Goal: Navigation & Orientation: Find specific page/section

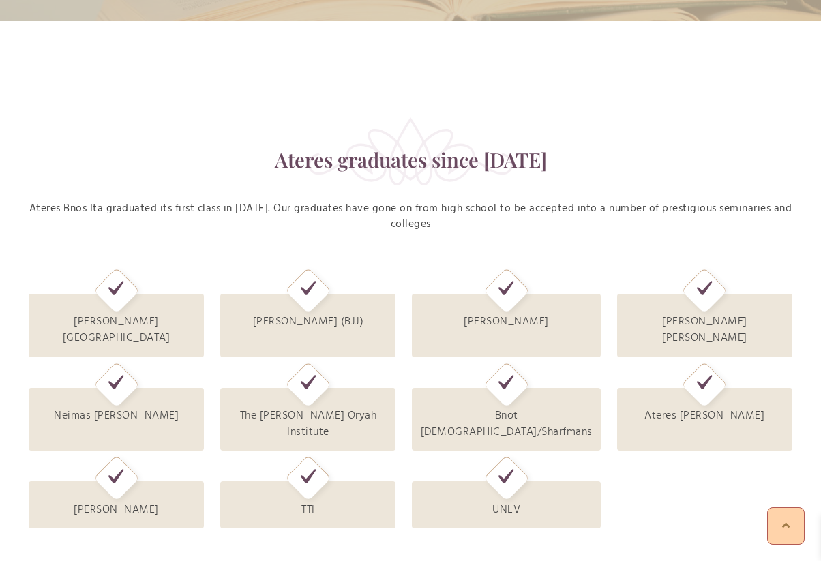
scroll to position [291, 0]
click at [110, 374] on icon at bounding box center [116, 384] width 16 height 20
click at [119, 399] on div "Neimas [PERSON_NAME]" at bounding box center [116, 418] width 175 height 63
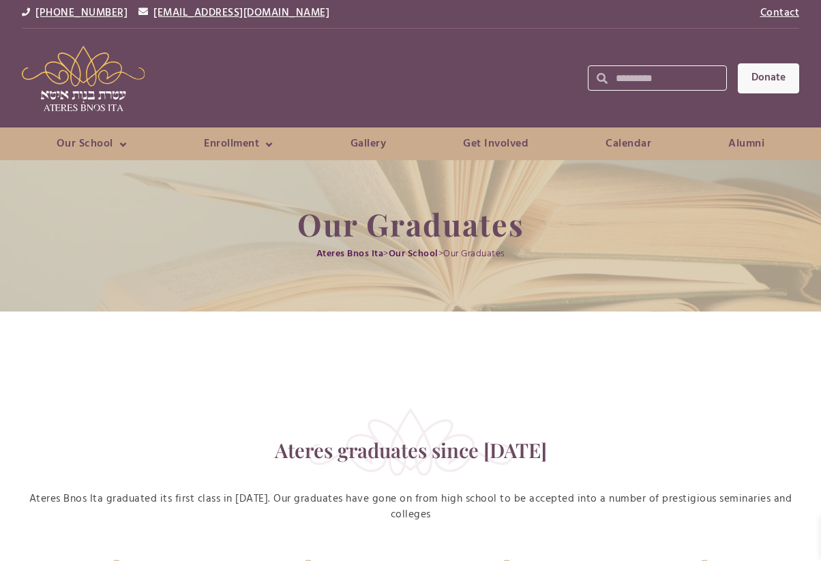
scroll to position [0, 0]
click at [367, 140] on link "Gallery" at bounding box center [367, 143] width 91 height 19
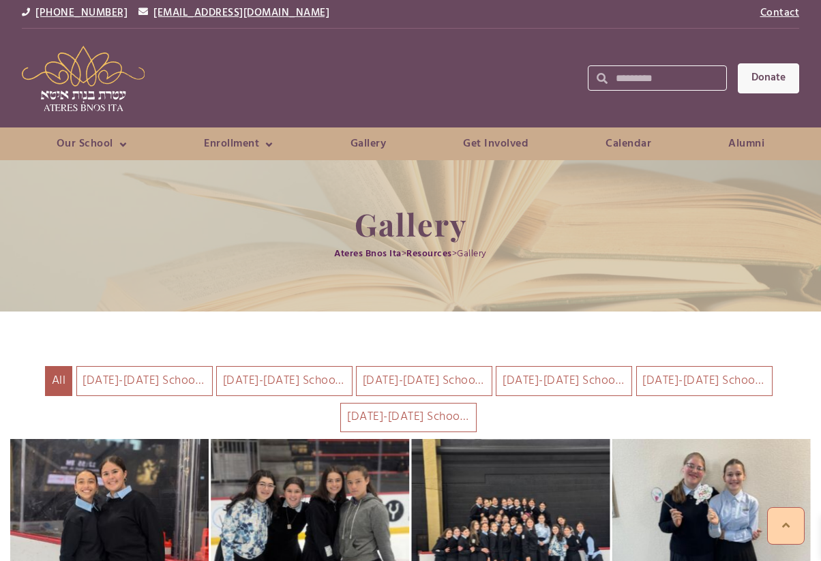
scroll to position [158, 0]
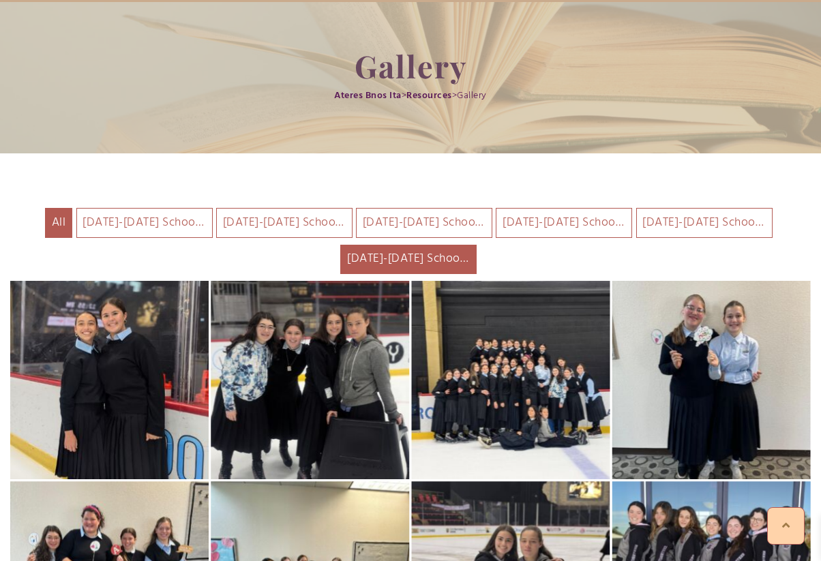
click at [456, 261] on li "2024-2025 School Year" at bounding box center [408, 260] width 136 height 30
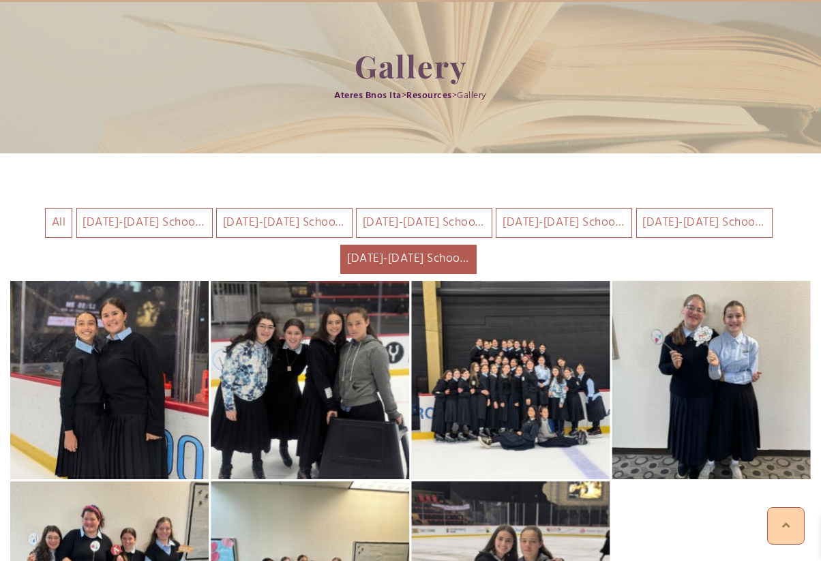
click at [455, 253] on li "2024-2025 School Year" at bounding box center [408, 260] width 136 height 30
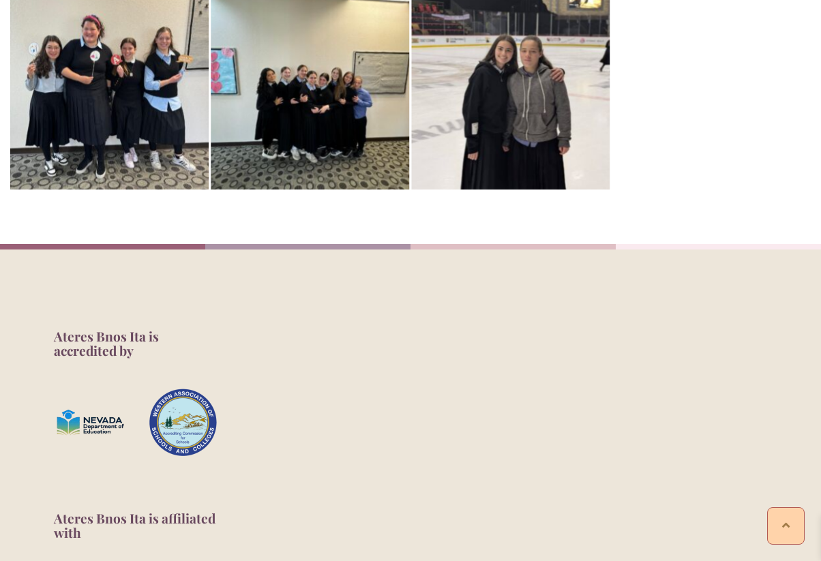
scroll to position [0, 0]
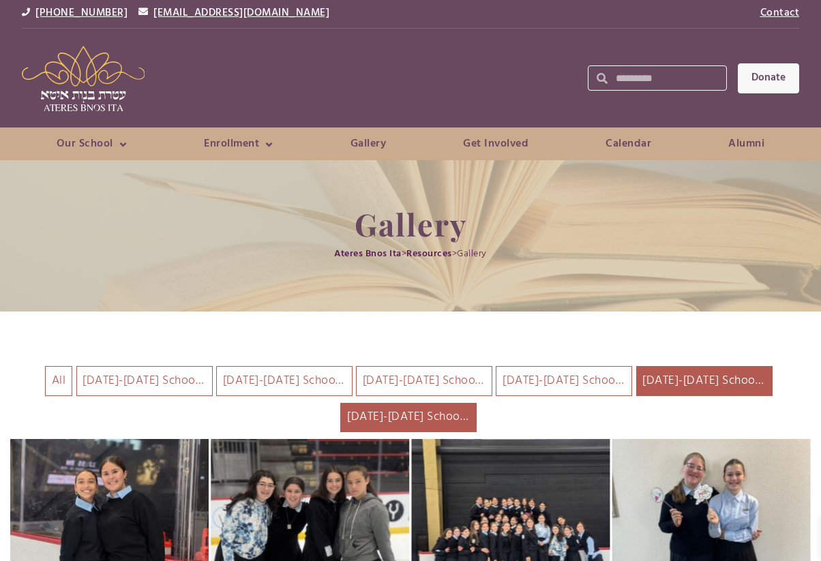
click at [707, 387] on li "2023-2024 School Year" at bounding box center [704, 381] width 136 height 30
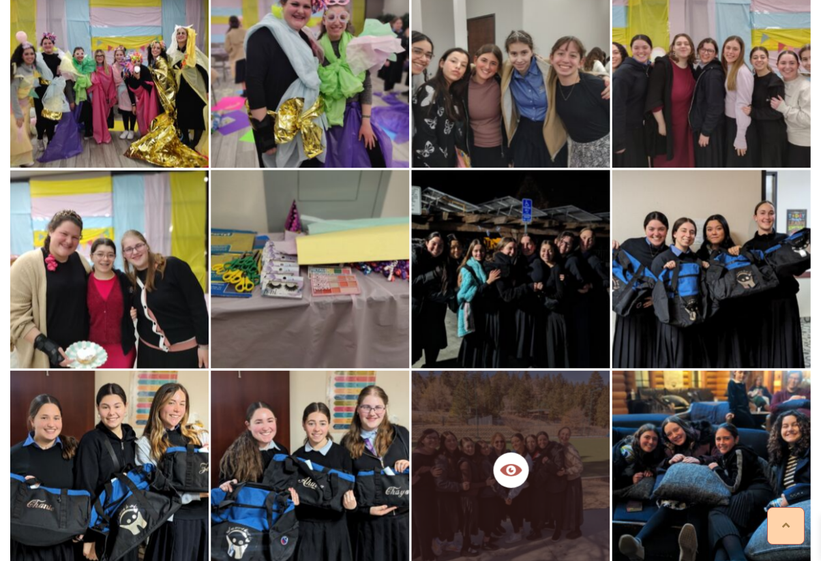
scroll to position [1477, 0]
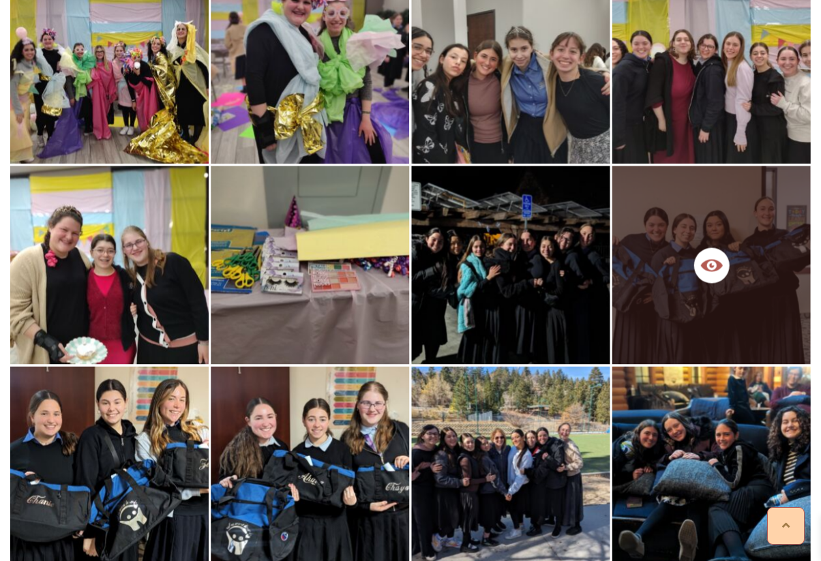
click at [791, 319] on div at bounding box center [711, 265] width 198 height 198
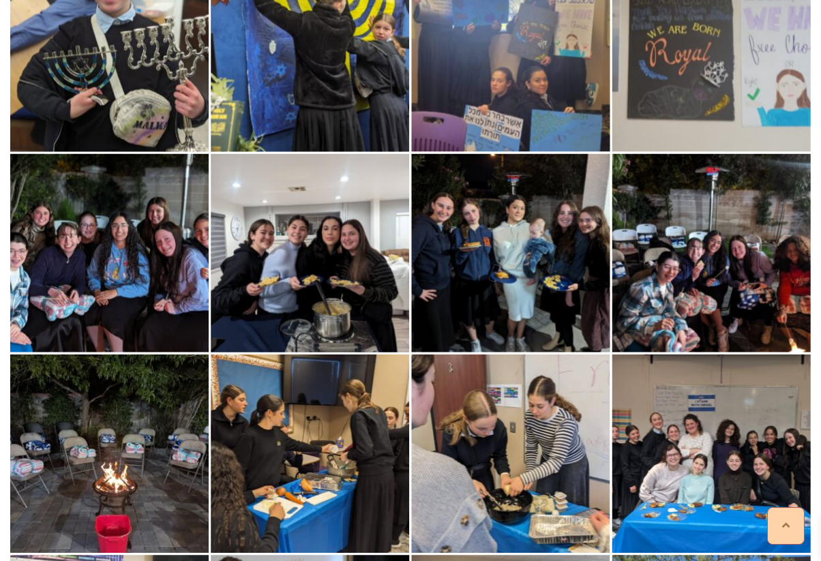
scroll to position [-3, 0]
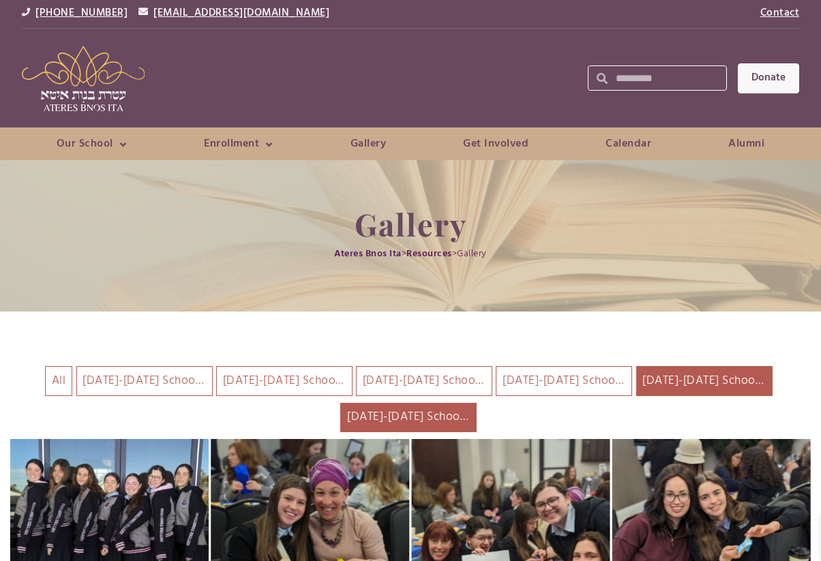
click at [399, 421] on li "2024-2025 School Year" at bounding box center [408, 418] width 136 height 30
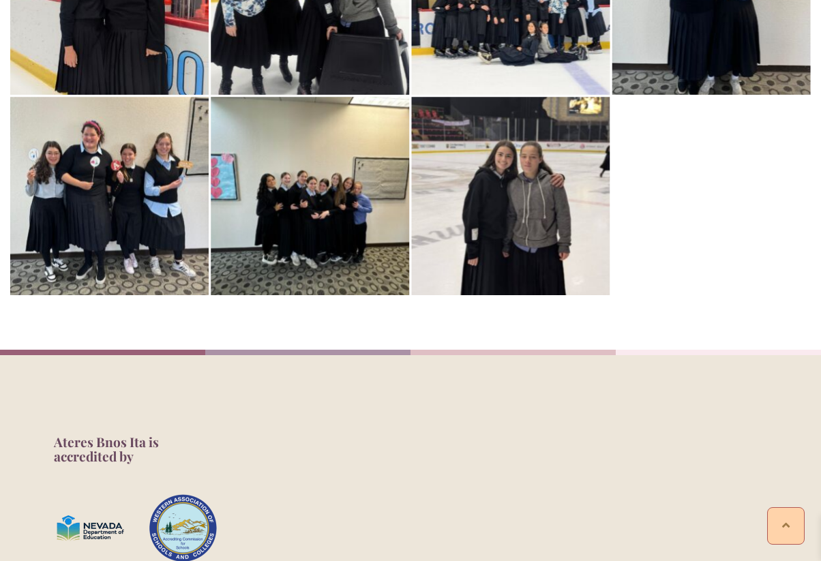
scroll to position [537, 0]
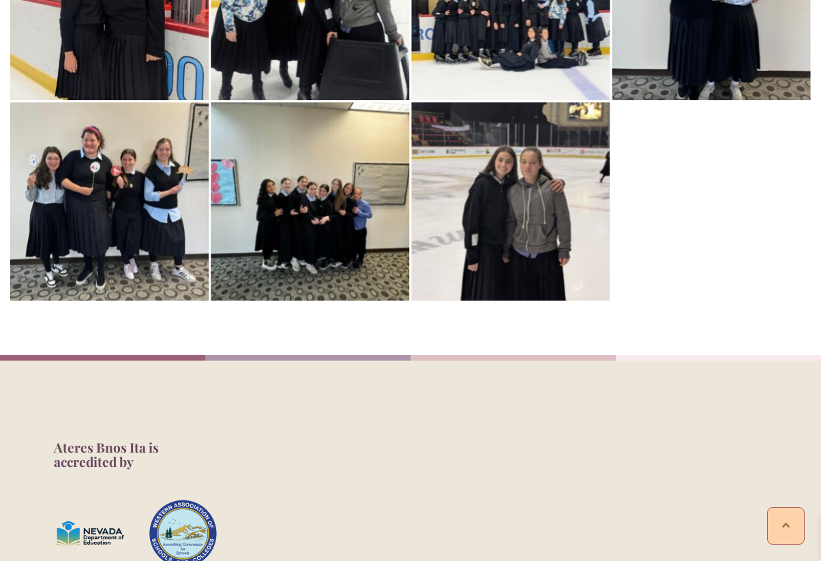
click at [702, 250] on div at bounding box center [711, 236] width 40 height 40
click at [714, 232] on div at bounding box center [711, 236] width 40 height 40
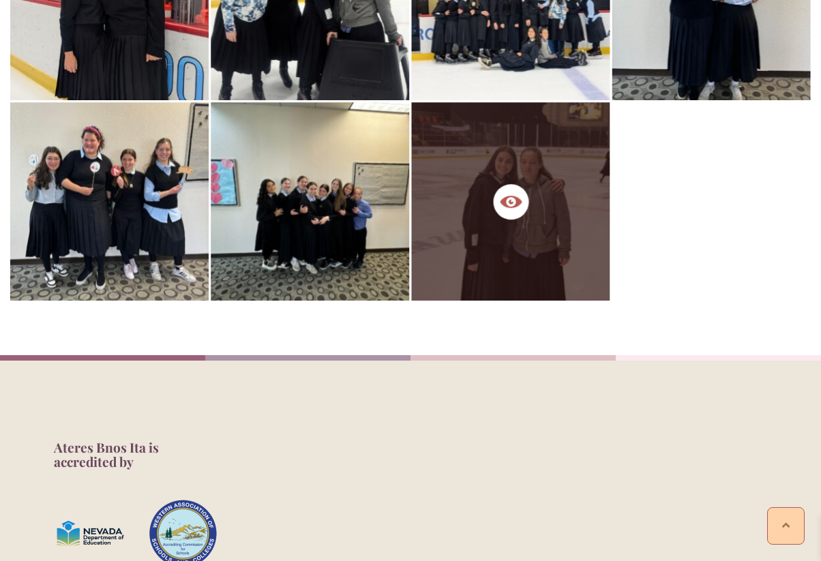
click at [530, 207] on div at bounding box center [511, 201] width 198 height 198
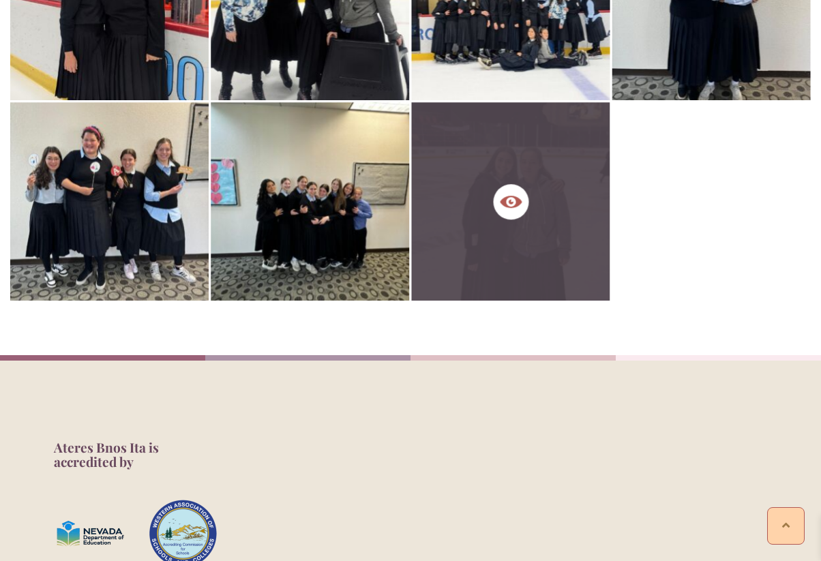
click at [530, 207] on div at bounding box center [510, 202] width 42 height 42
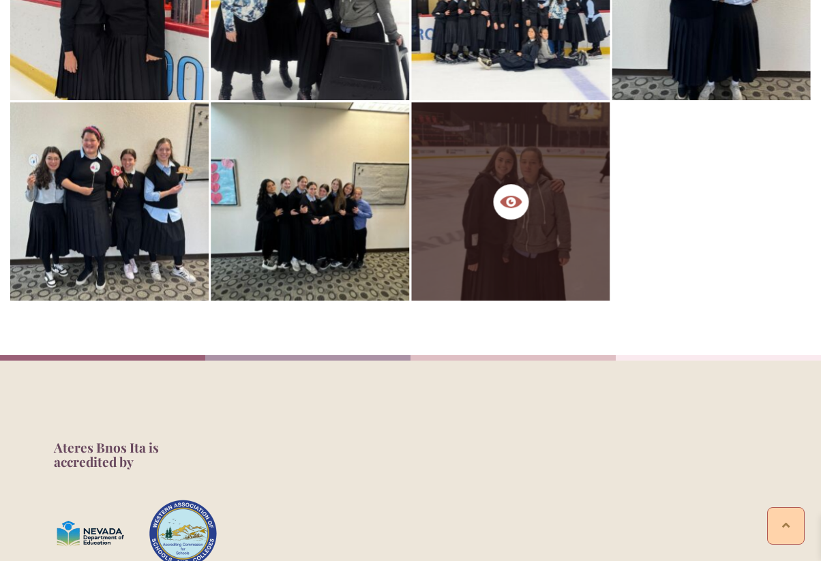
click at [518, 200] on icon at bounding box center [511, 202] width 22 height 12
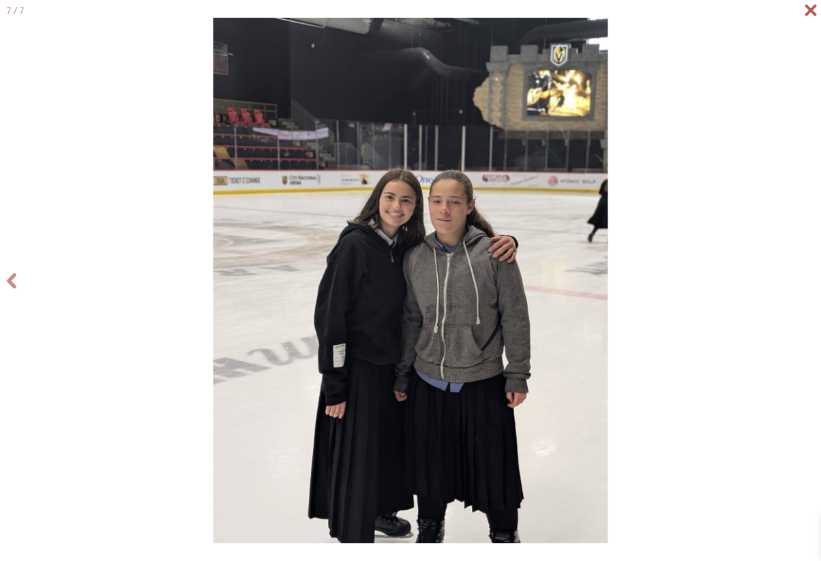
click at [815, 14] on icon at bounding box center [810, 10] width 12 height 12
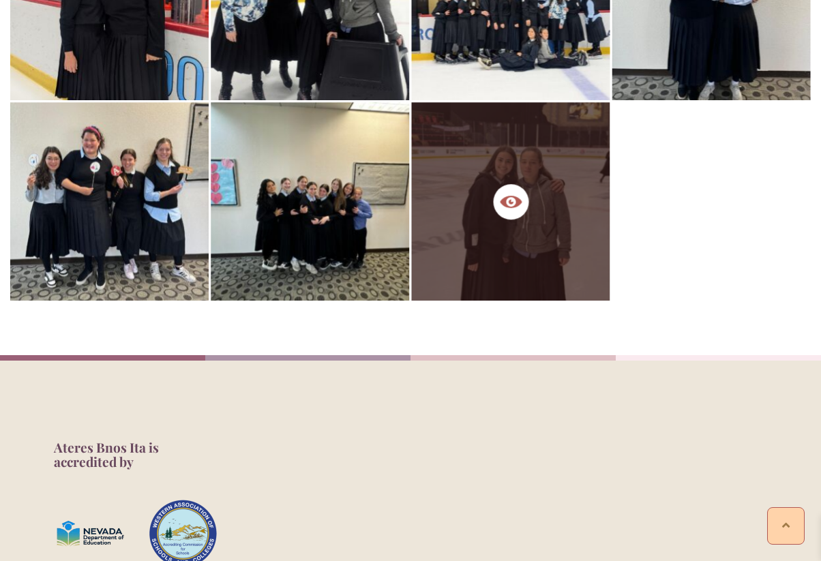
click at [709, 235] on div at bounding box center [711, 236] width 40 height 40
click at [715, 237] on div at bounding box center [711, 236] width 40 height 40
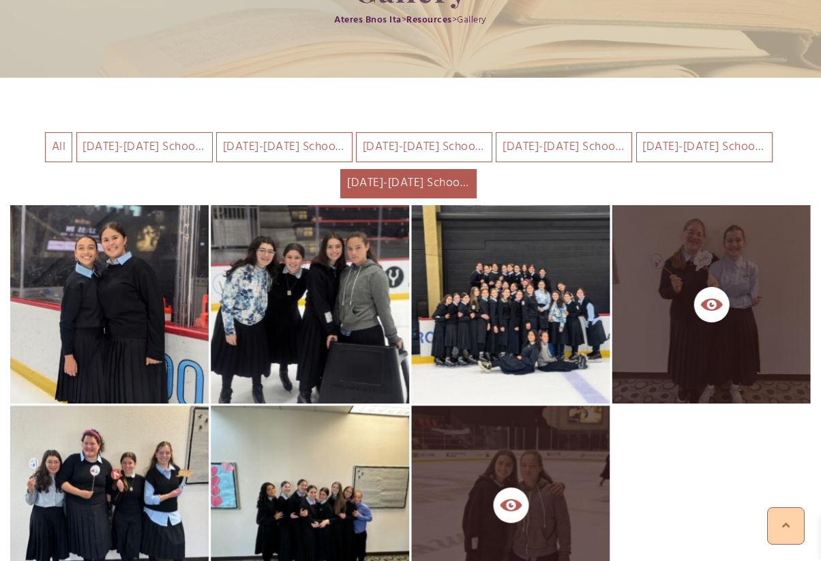
scroll to position [235, 0]
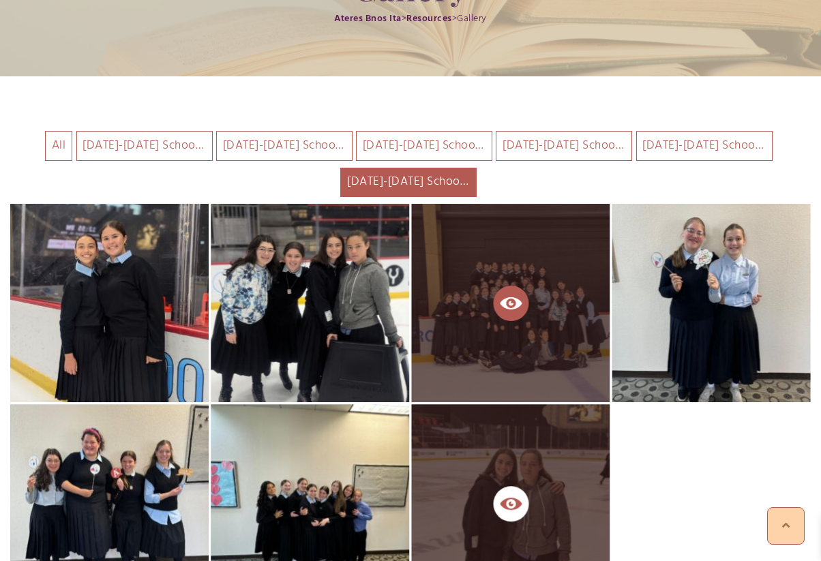
click at [515, 299] on icon at bounding box center [511, 303] width 22 height 12
